Goal: Task Accomplishment & Management: Complete application form

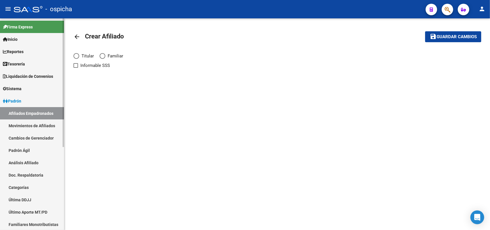
click at [21, 111] on link "Afiliados Empadronados" at bounding box center [32, 113] width 64 height 12
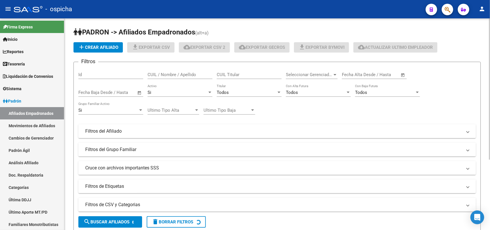
click at [168, 78] on div "CUIL / Nombre / Apellido" at bounding box center [180, 73] width 65 height 12
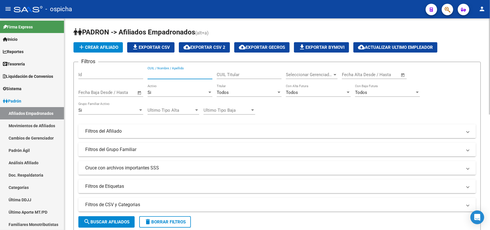
click at [168, 73] on input "CUIL / Nombre / Apellido" at bounding box center [180, 74] width 65 height 5
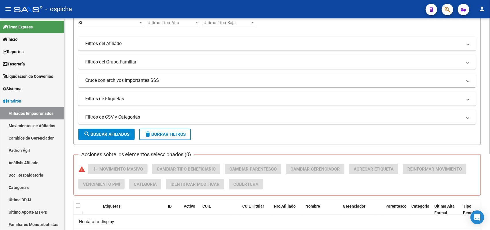
scroll to position [47, 0]
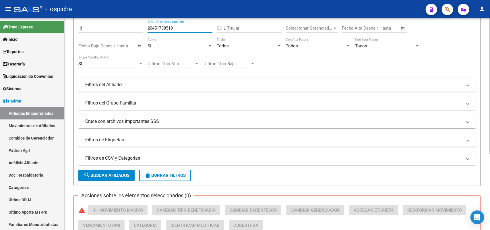
click at [167, 29] on input "20451738519" at bounding box center [180, 28] width 65 height 5
type input "20451738519"
click at [104, 174] on span "search Buscar Afiliados" at bounding box center [107, 175] width 46 height 5
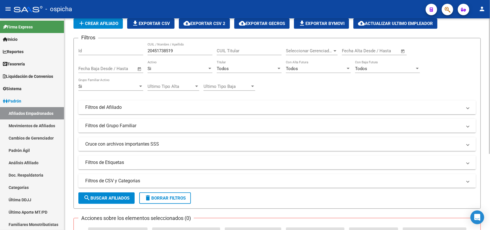
scroll to position [0, 0]
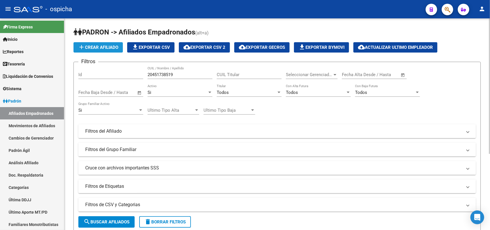
click at [103, 46] on span "add Crear Afiliado" at bounding box center [98, 47] width 40 height 5
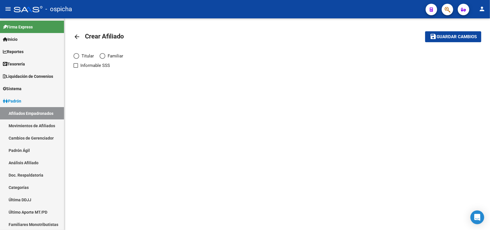
click at [76, 55] on span "Elija una opción" at bounding box center [77, 56] width 6 height 6
click at [76, 55] on input "Titular" at bounding box center [77, 56] width 6 height 6
radio input "true"
checkbox input "true"
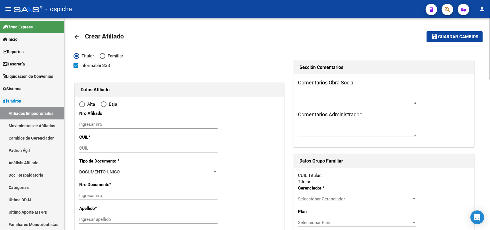
click at [109, 120] on div "Ingresar nro" at bounding box center [148, 124] width 138 height 9
radio input "true"
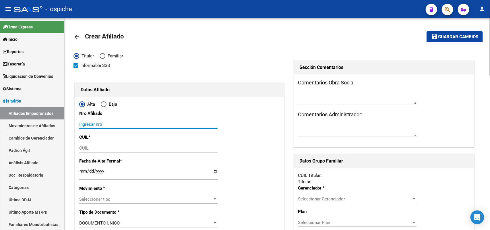
paste input "20451738519"
type input "20451738519"
click at [93, 146] on input "CUIL" at bounding box center [148, 148] width 138 height 5
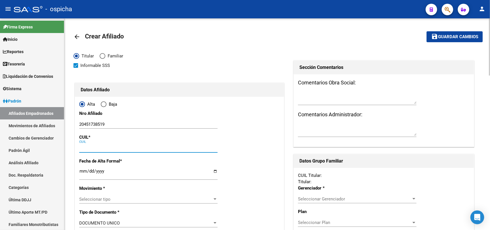
paste input "20-45173851-9"
type input "20-45173851-9"
type input "45173851"
type input "VERA"
type input "[PERSON_NAME]"
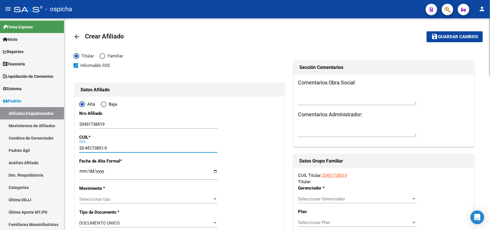
type input "[DATE]"
type input "LOMA HERMOSA"
type input "1657"
type input "ENTRE RIOS"
type input "7269"
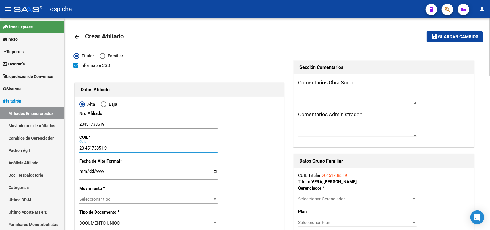
type input "20-45173851-9"
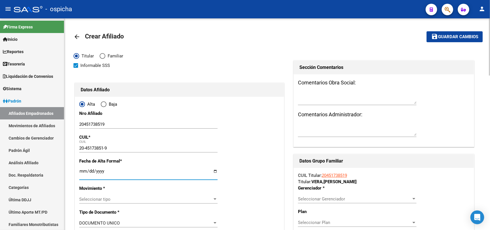
click at [82, 171] on input "Ingresar fecha" at bounding box center [148, 173] width 138 height 9
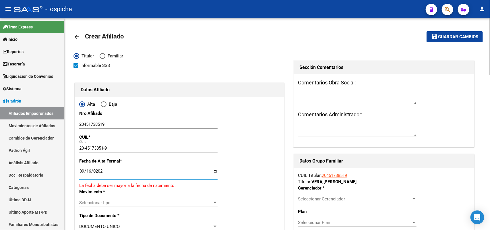
type input "[DATE]"
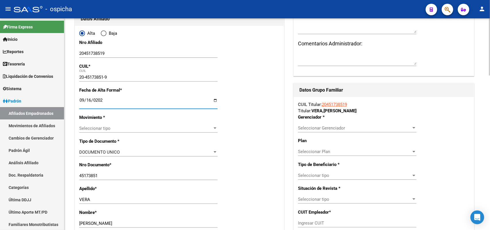
scroll to position [72, 0]
click at [83, 124] on div "Seleccionar tipo Seleccionar tipo" at bounding box center [148, 127] width 138 height 9
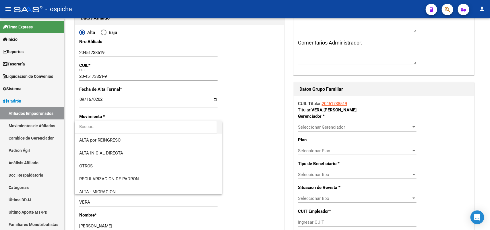
scroll to position [36, 0]
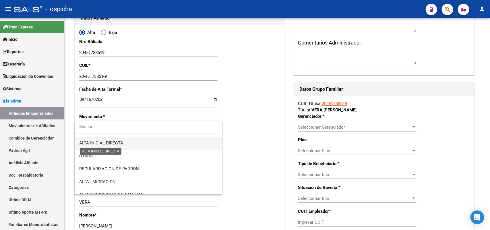
click at [117, 144] on span "ALTA INICIAL DIRECTA" at bounding box center [101, 142] width 44 height 5
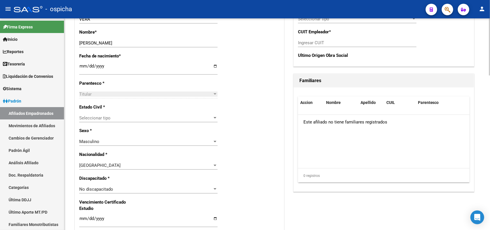
scroll to position [287, 0]
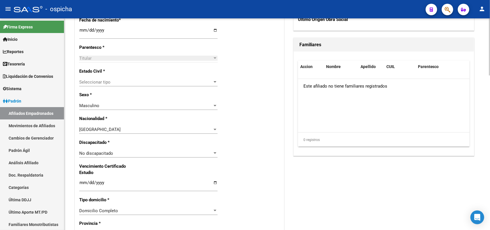
click at [117, 80] on span "Seleccionar tipo" at bounding box center [145, 82] width 133 height 5
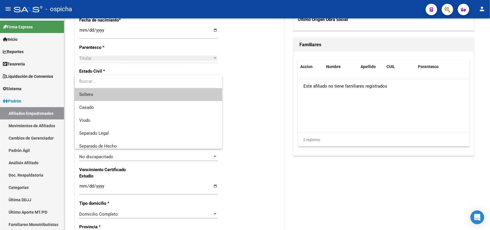
click at [103, 96] on span "Soltero" at bounding box center [148, 94] width 138 height 13
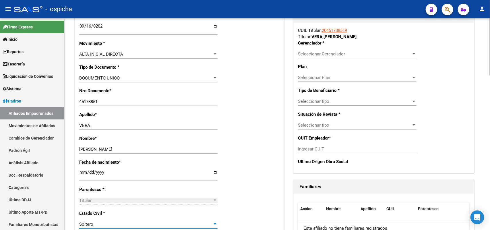
scroll to position [72, 0]
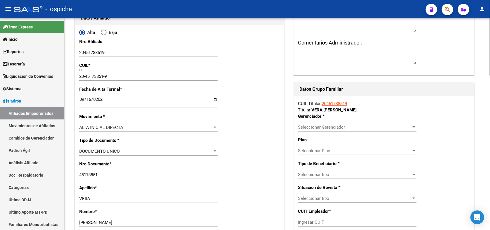
click at [337, 127] on span "Seleccionar Gerenciador" at bounding box center [354, 127] width 113 height 5
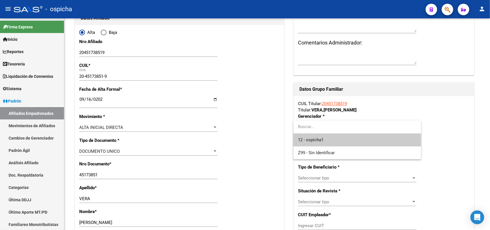
click at [326, 140] on span "12 - ospicha1" at bounding box center [357, 140] width 119 height 13
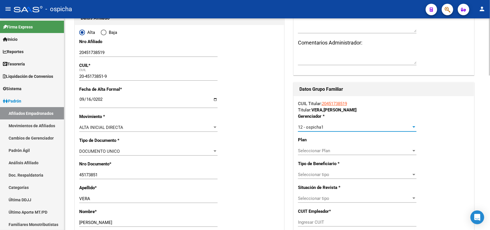
click at [321, 175] on span "Seleccionar tipo" at bounding box center [354, 174] width 113 height 5
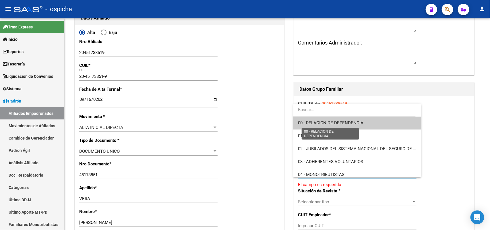
click at [332, 123] on span "00 - RELACION DE DEPENDENCIA" at bounding box center [330, 122] width 65 height 5
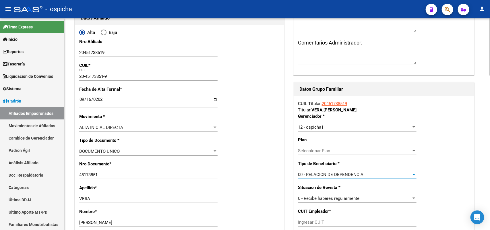
type input "30-71208426-6"
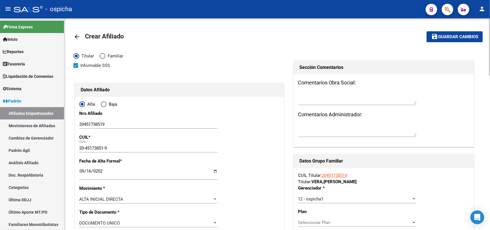
click at [453, 35] on span "Guardar cambios" at bounding box center [458, 36] width 40 height 5
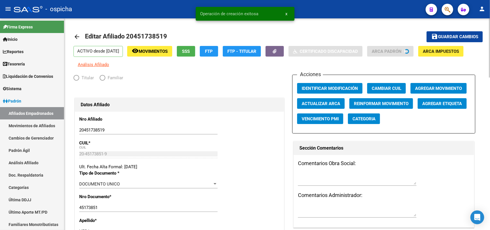
radio input "true"
type input "30-71208426-6"
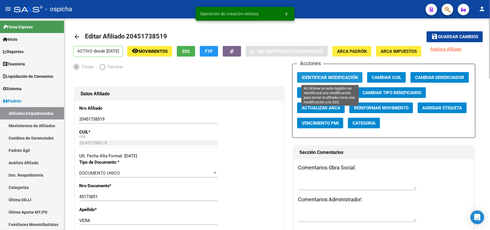
click at [338, 75] on span "Identificar Modificación" at bounding box center [330, 77] width 56 height 5
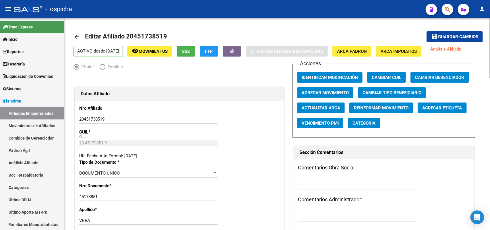
click at [338, 75] on span "Identificar Modificación" at bounding box center [330, 77] width 56 height 5
click at [45, 115] on link "Afiliados Empadronados" at bounding box center [32, 113] width 64 height 12
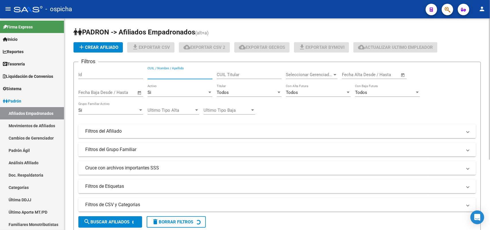
click at [174, 75] on input "CUIL / Nombre / Apellido" at bounding box center [180, 74] width 65 height 5
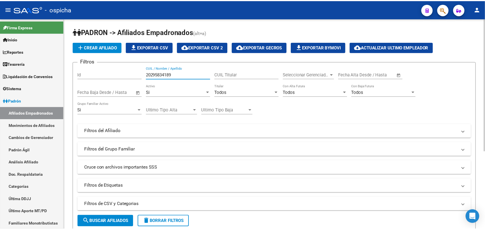
scroll to position [124, 0]
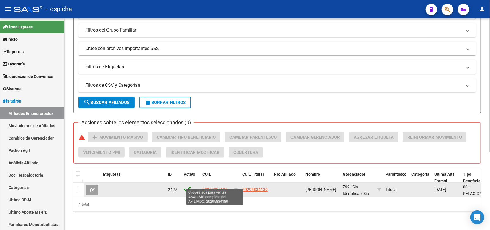
type input "20295834189"
click at [223, 187] on span "20295834189" at bounding box center [214, 189] width 25 height 5
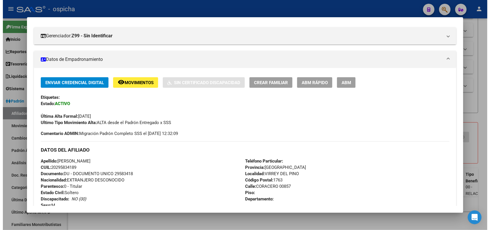
scroll to position [108, 0]
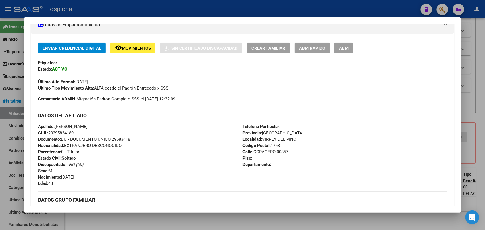
click at [340, 46] on span "ABM" at bounding box center [343, 48] width 9 height 5
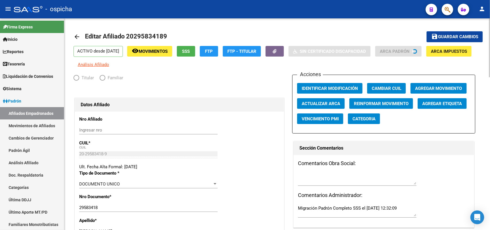
radio input "true"
type input "30-50496055-9"
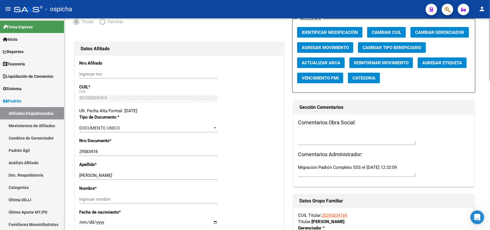
scroll to position [108, 0]
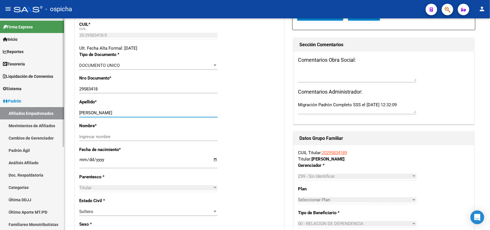
drag, startPoint x: 141, startPoint y: 113, endPoint x: 0, endPoint y: 113, distance: 141.0
click at [0, 113] on mat-sidenav-container "Firma Express Inicio Calendario SSS Instructivos Contacto OS Reportes Tablero d…" at bounding box center [245, 124] width 490 height 212
type input "m"
type input "MENDEZ"
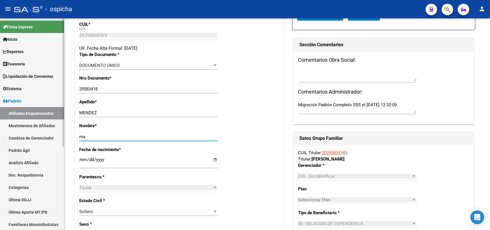
type input "m"
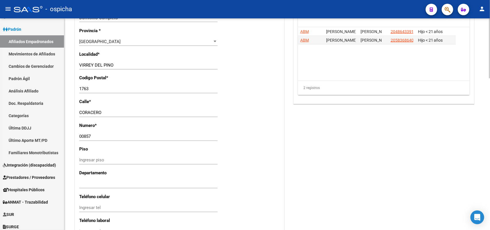
scroll to position [431, 0]
type input "[PERSON_NAME]"
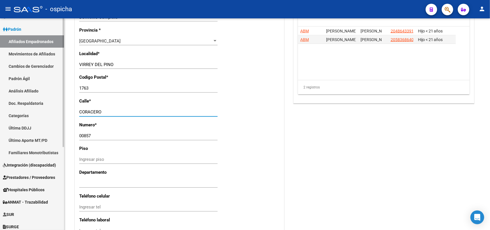
drag, startPoint x: 113, startPoint y: 113, endPoint x: 0, endPoint y: 109, distance: 112.6
click at [0, 109] on mat-sidenav-container "Firma Express Inicio Calendario SSS Instructivos Contacto OS Reportes Tablero d…" at bounding box center [245, 124] width 490 height 212
type input "GRAL [PERSON_NAME]"
drag, startPoint x: 96, startPoint y: 136, endPoint x: 1, endPoint y: 132, distance: 95.1
click at [1, 132] on mat-sidenav-container "Firma Express Inicio Calendario SSS Instructivos Contacto OS Reportes Tablero d…" at bounding box center [245, 124] width 490 height 212
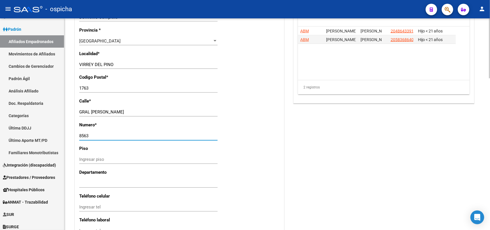
type input "8563"
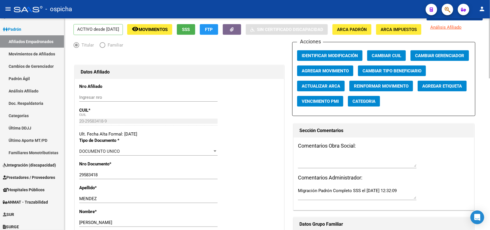
scroll to position [0, 0]
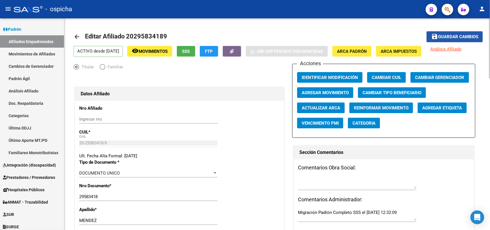
click at [452, 34] on span "Guardar cambios" at bounding box center [458, 36] width 40 height 5
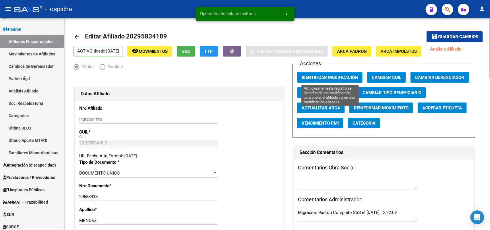
click at [319, 78] on span "Identificar Modificación" at bounding box center [330, 77] width 56 height 5
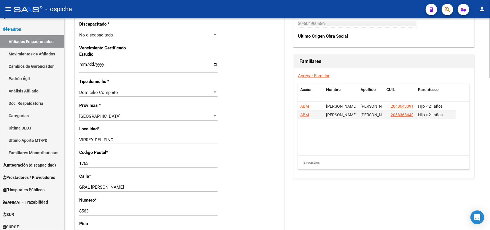
scroll to position [359, 0]
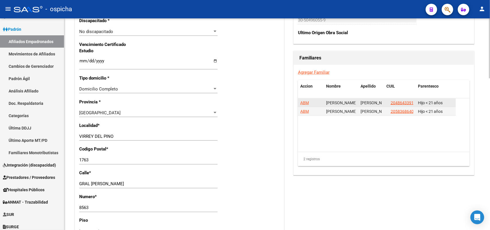
click at [305, 103] on span "ABM" at bounding box center [304, 103] width 9 height 5
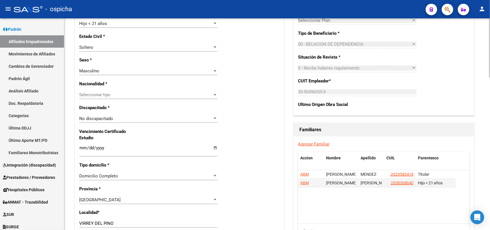
scroll to position [391, 0]
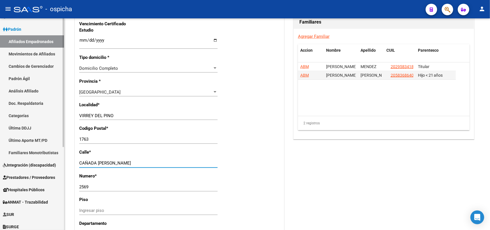
drag, startPoint x: 127, startPoint y: 164, endPoint x: 0, endPoint y: 162, distance: 126.7
click at [0, 162] on mat-sidenav-container "Firma Express Inicio Calendario SSS Instructivos Contacto OS Reportes Tablero d…" at bounding box center [245, 124] width 490 height 212
type input "GRAL [PERSON_NAME]"
drag, startPoint x: 92, startPoint y: 186, endPoint x: 0, endPoint y: 175, distance: 93.1
click at [0, 175] on mat-sidenav-container "Firma Express Inicio Calendario SSS Instructivos Contacto OS Reportes Tablero d…" at bounding box center [245, 124] width 490 height 212
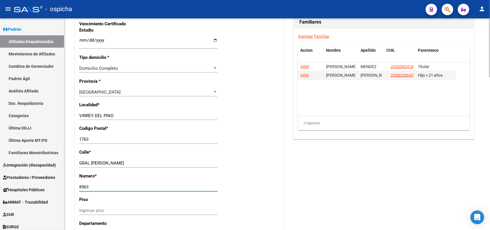
type input "8563"
click at [248, 156] on div "Nro Afiliado Ingresar nro CUIL * 20-48643391-5 CUIL ARCA Padrón Ult. Fecha Alta…" at bounding box center [179, 32] width 209 height 623
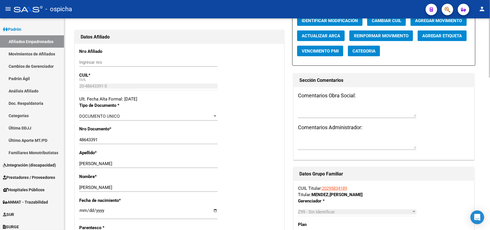
scroll to position [0, 0]
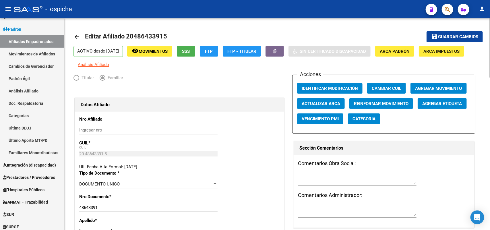
click at [456, 36] on span "Guardar cambios" at bounding box center [458, 36] width 40 height 5
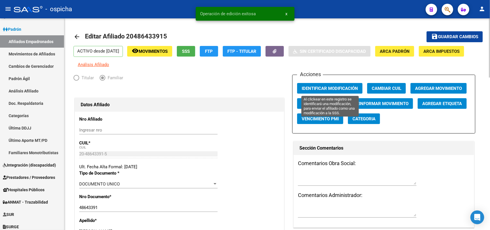
click at [319, 85] on button "Identificar Modificación" at bounding box center [329, 88] width 65 height 11
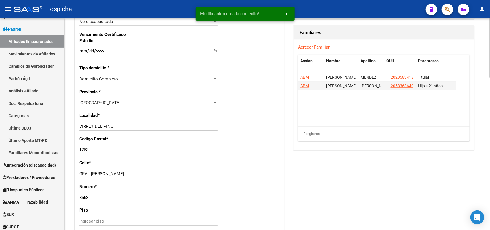
scroll to position [431, 0]
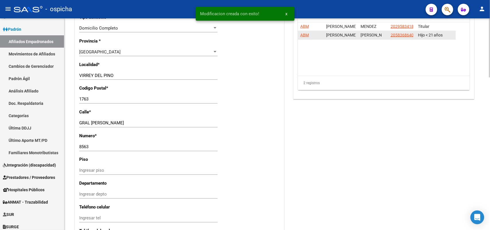
click at [303, 35] on span "ABM" at bounding box center [304, 35] width 9 height 5
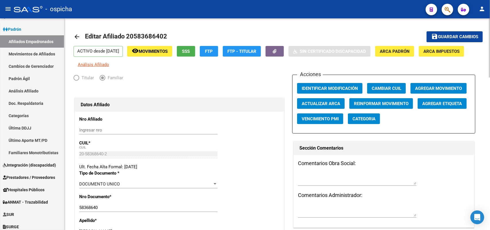
click at [463, 36] on span "Guardar cambios" at bounding box center [458, 36] width 40 height 5
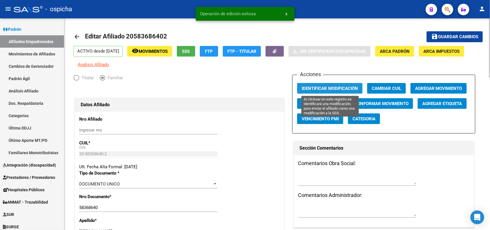
click at [314, 90] on span "Identificar Modificación" at bounding box center [330, 88] width 56 height 5
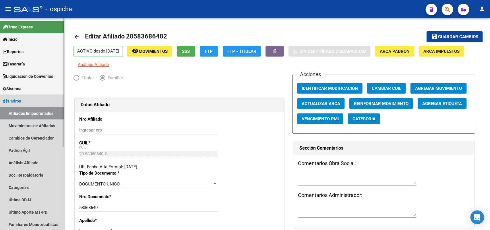
click at [33, 113] on link "Afiliados Empadronados" at bounding box center [32, 113] width 64 height 12
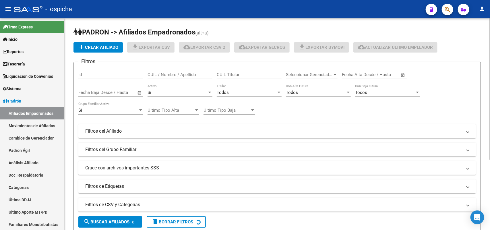
click at [165, 75] on input "CUIL / Nombre / Apellido" at bounding box center [180, 74] width 65 height 5
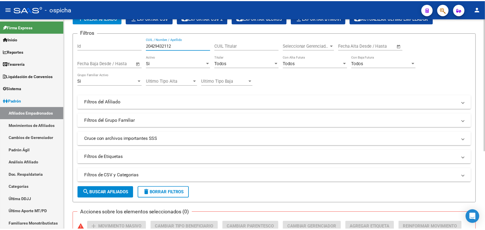
scroll to position [108, 0]
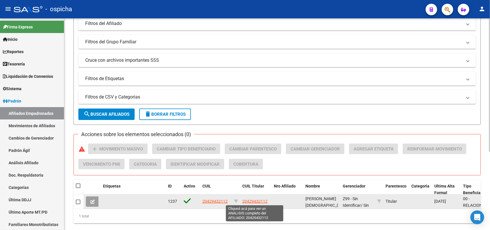
type input "20429432112"
click at [249, 200] on span "20429432112" at bounding box center [254, 201] width 25 height 5
type textarea "20429432112"
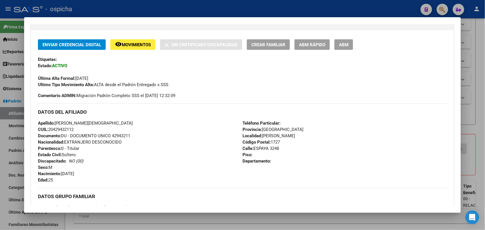
scroll to position [111, 0]
click at [347, 43] on button "ABM" at bounding box center [343, 45] width 19 height 11
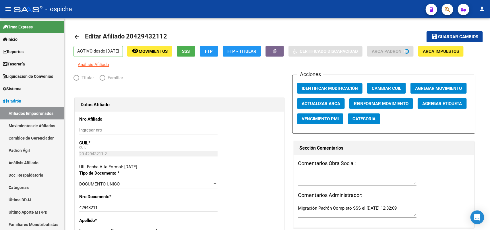
radio input "true"
type input "30-71516051-6"
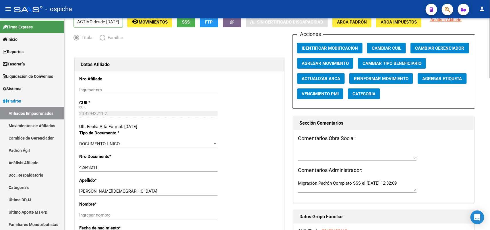
scroll to position [72, 0]
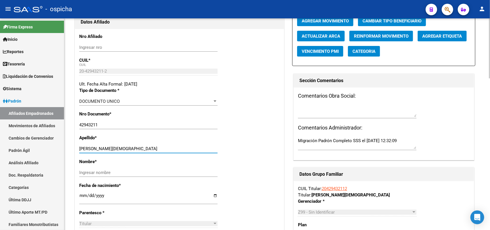
drag, startPoint x: 132, startPoint y: 149, endPoint x: 103, endPoint y: 148, distance: 29.6
click at [97, 150] on input "[PERSON_NAME][DEMOGRAPHIC_DATA]" at bounding box center [148, 148] width 138 height 5
type input "CAMPOS"
drag, startPoint x: 91, startPoint y: 173, endPoint x: 92, endPoint y: 166, distance: 6.7
click at [92, 167] on div "Nombre * Ingresar nombre" at bounding box center [179, 171] width 200 height 24
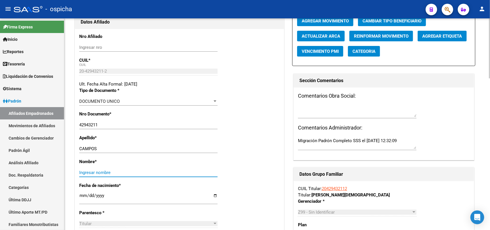
paste input "[DEMOGRAPHIC_DATA][PERSON_NAME][DEMOGRAPHIC_DATA]"
click at [82, 173] on input "[DEMOGRAPHIC_DATA][PERSON_NAME][DEMOGRAPHIC_DATA]" at bounding box center [148, 172] width 138 height 5
click at [119, 170] on input "[DEMOGRAPHIC_DATA][PERSON_NAME][DEMOGRAPHIC_DATA]" at bounding box center [148, 172] width 138 height 5
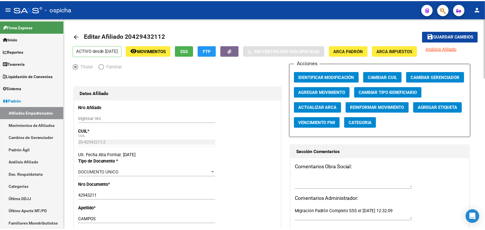
scroll to position [0, 0]
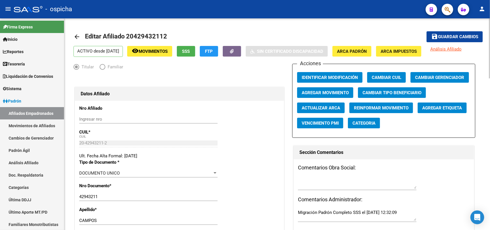
type input "[DEMOGRAPHIC_DATA][PERSON_NAME][DEMOGRAPHIC_DATA]"
click at [454, 35] on span "Guardar cambios" at bounding box center [458, 36] width 40 height 5
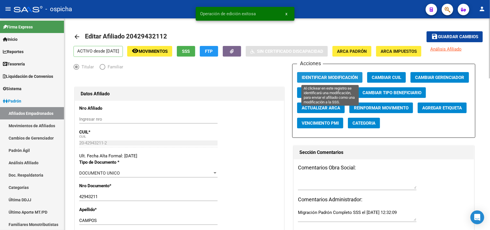
click at [320, 78] on span "Identificar Modificación" at bounding box center [330, 77] width 56 height 5
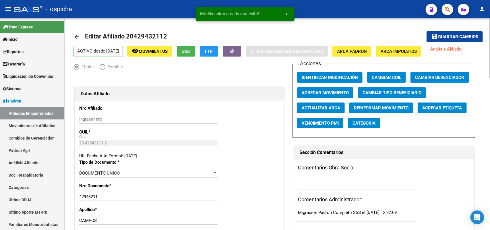
click at [333, 94] on span "Agregar Movimiento" at bounding box center [325, 92] width 47 height 5
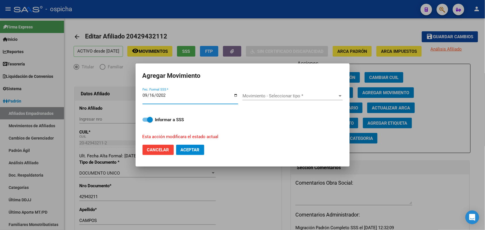
type input "[DATE]"
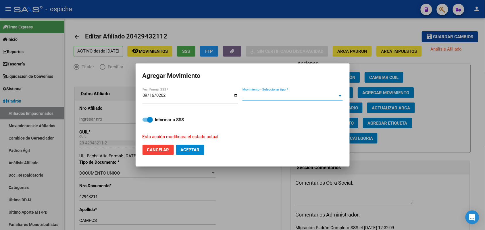
click at [253, 98] on span "Movimiento - Seleccionar tipo *" at bounding box center [289, 95] width 95 height 5
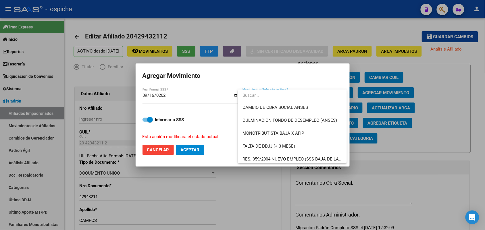
scroll to position [130, 0]
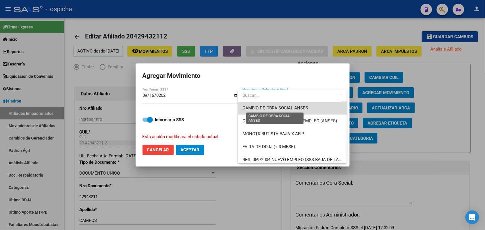
click at [303, 109] on span "CAMBIO DE OBRA SOCIAL ANSES" at bounding box center [274, 107] width 65 height 5
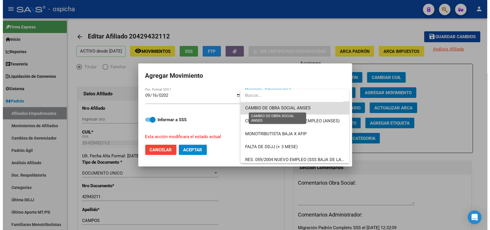
scroll to position [129, 0]
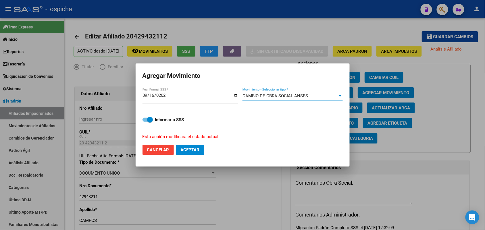
click at [196, 149] on span "Aceptar" at bounding box center [190, 149] width 19 height 5
checkbox input "false"
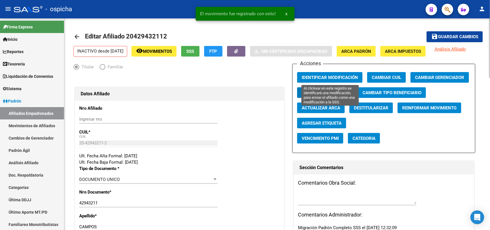
click at [333, 74] on button "Identificar Modificación" at bounding box center [329, 77] width 65 height 11
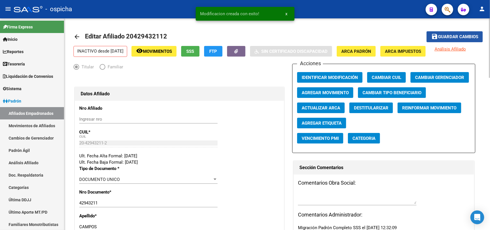
click at [450, 32] on button "save Guardar cambios" at bounding box center [455, 36] width 56 height 11
